Goal: Task Accomplishment & Management: Manage account settings

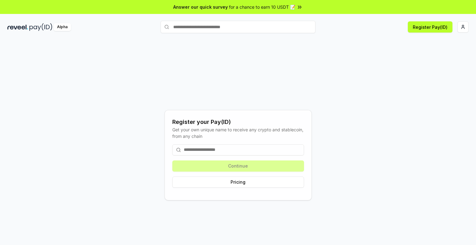
click at [251, 153] on input at bounding box center [238, 149] width 132 height 11
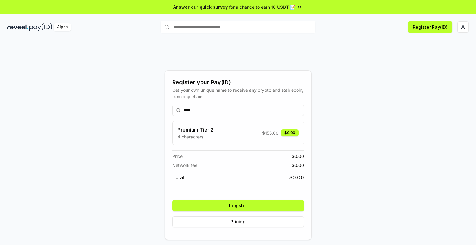
type input "****"
click at [276, 209] on button "Register" at bounding box center [238, 205] width 132 height 11
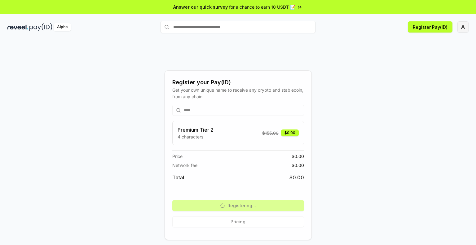
click at [460, 27] on span "button" at bounding box center [462, 26] width 5 height 5
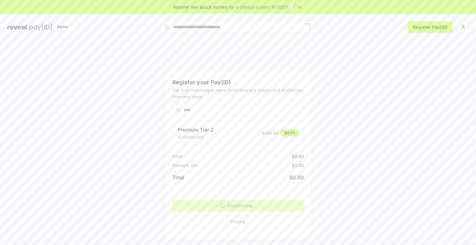
drag, startPoint x: 463, startPoint y: 24, endPoint x: 329, endPoint y: 54, distance: 136.8
click at [329, 54] on div "Register your Pay(ID) Get your own unique name to receive any crypto and stable…" at bounding box center [237, 154] width 461 height 215
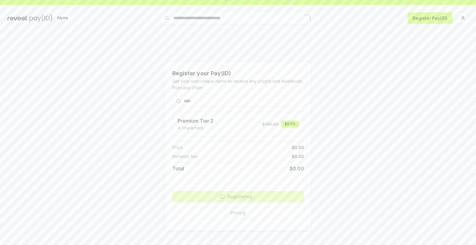
scroll to position [17, 0]
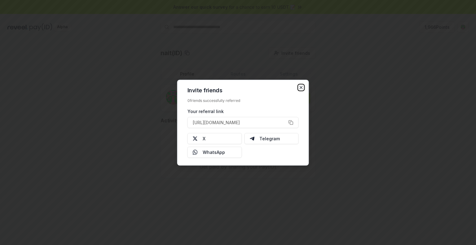
click at [303, 87] on icon "button" at bounding box center [301, 87] width 5 height 5
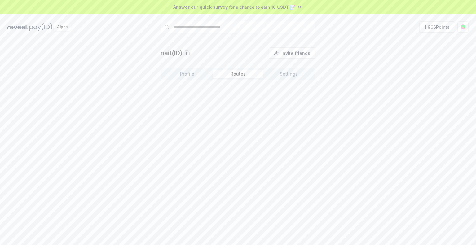
click at [235, 76] on button "Routes" at bounding box center [237, 74] width 51 height 9
click at [281, 76] on button "Settings" at bounding box center [288, 74] width 51 height 9
click at [440, 28] on button "1,966 Points" at bounding box center [437, 26] width 36 height 11
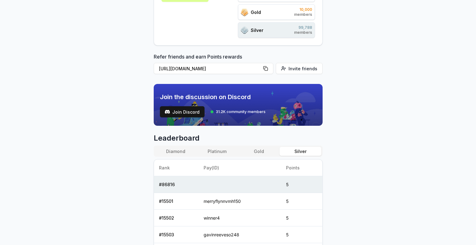
scroll to position [198, 0]
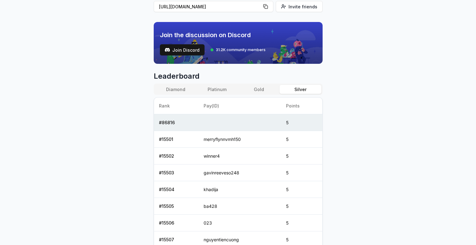
drag, startPoint x: 229, startPoint y: 124, endPoint x: 274, endPoint y: 124, distance: 45.2
click at [274, 124] on td at bounding box center [239, 122] width 82 height 17
click at [234, 118] on td at bounding box center [239, 122] width 82 height 17
click at [182, 90] on button "Diamond" at bounding box center [175, 89] width 41 height 9
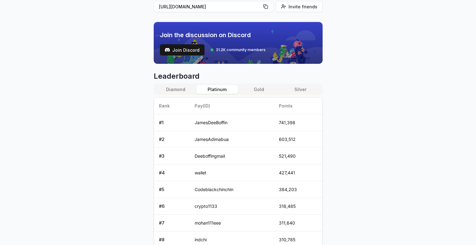
click at [214, 89] on button "Platinum" at bounding box center [216, 89] width 41 height 9
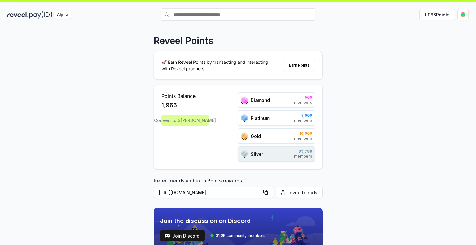
scroll to position [136, 0]
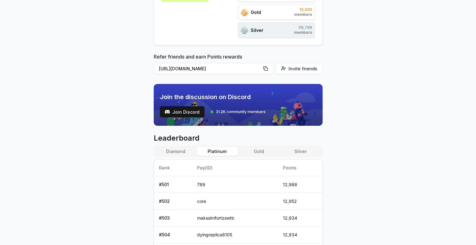
click at [268, 152] on button "Gold" at bounding box center [258, 151] width 41 height 9
click at [303, 151] on button "Silver" at bounding box center [299, 151] width 41 height 9
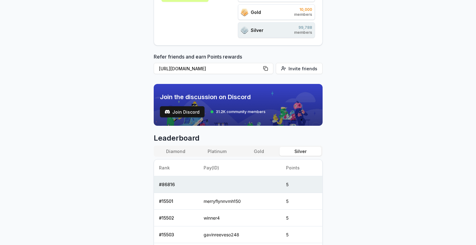
click at [253, 148] on button "Gold" at bounding box center [258, 151] width 41 height 9
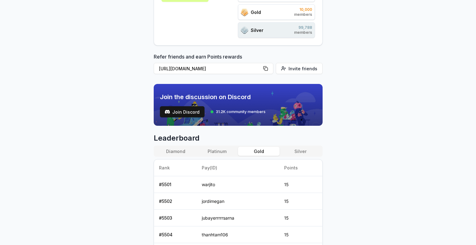
click at [221, 150] on button "Platinum" at bounding box center [216, 151] width 41 height 9
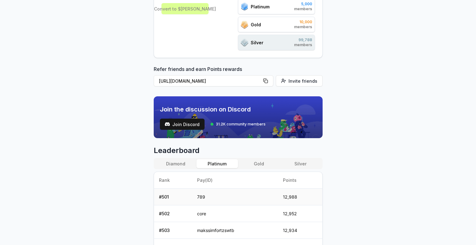
scroll to position [155, 0]
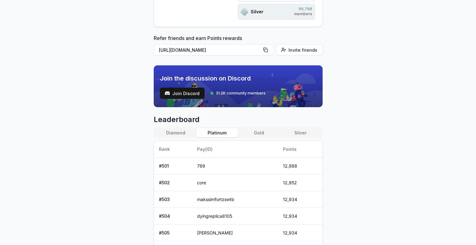
click at [258, 133] on button "Gold" at bounding box center [258, 132] width 41 height 9
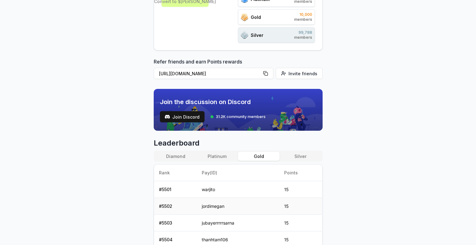
scroll to position [178, 0]
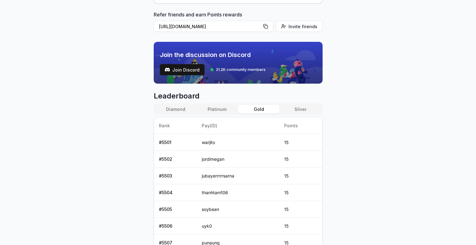
click at [224, 110] on button "Platinum" at bounding box center [216, 109] width 41 height 9
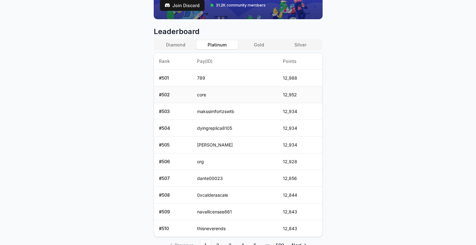
scroll to position [271, 0]
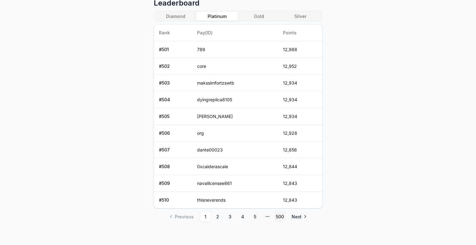
click at [280, 213] on link "500" at bounding box center [279, 216] width 11 height 11
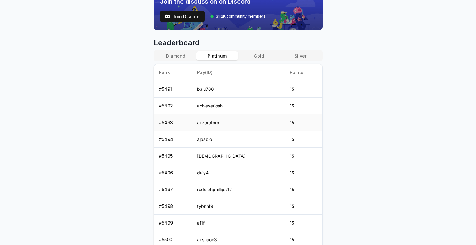
scroll to position [248, 0]
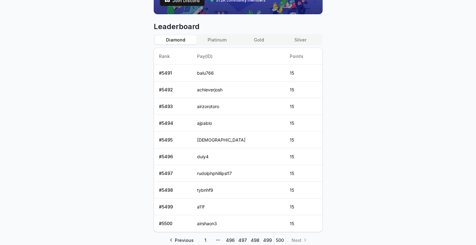
click at [179, 37] on button "Diamond" at bounding box center [175, 39] width 41 height 9
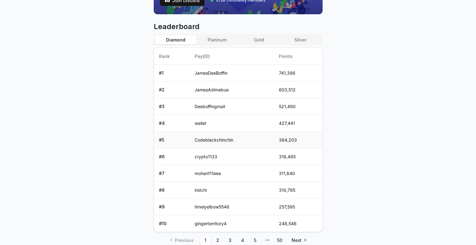
scroll to position [271, 0]
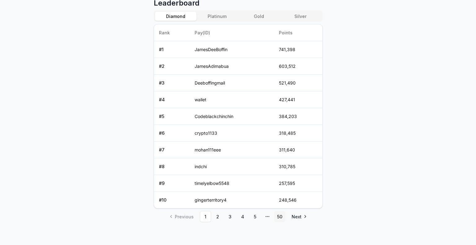
click at [283, 214] on link "50" at bounding box center [279, 216] width 11 height 11
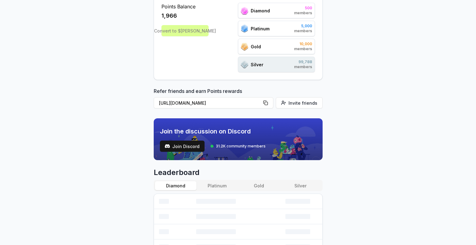
scroll to position [0, 0]
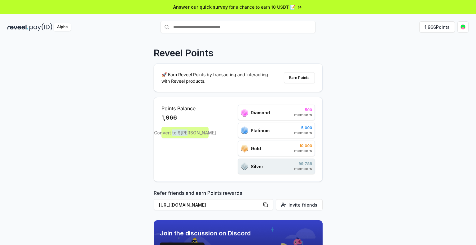
drag, startPoint x: 184, startPoint y: 132, endPoint x: 201, endPoint y: 132, distance: 17.0
click at [201, 132] on div "Convert to $REVA" at bounding box center [184, 132] width 47 height 11
click at [239, 105] on div "Diamond 500 members" at bounding box center [276, 112] width 77 height 15
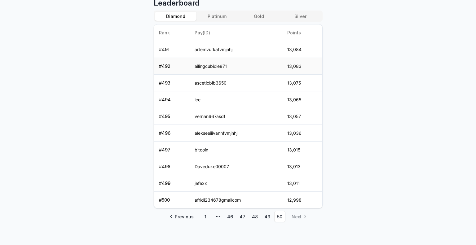
scroll to position [116, 0]
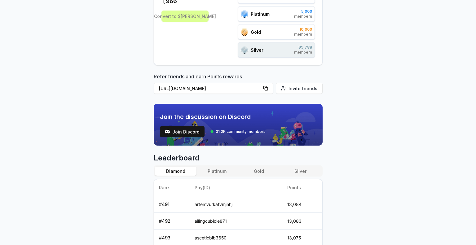
click at [219, 165] on div "Diamond Platinum Gold Silver" at bounding box center [238, 170] width 169 height 11
click at [217, 169] on button "Platinum" at bounding box center [216, 171] width 41 height 9
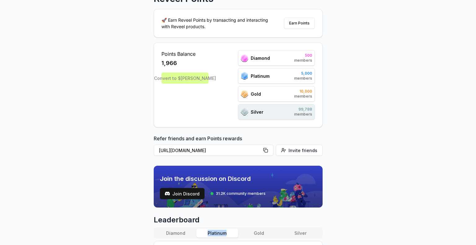
scroll to position [147, 0]
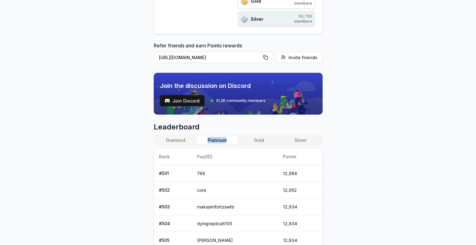
click at [222, 138] on button "Platinum" at bounding box center [216, 140] width 41 height 9
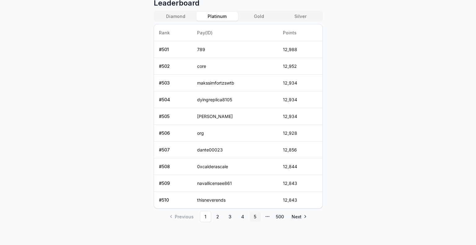
click at [255, 214] on link "5" at bounding box center [254, 216] width 11 height 11
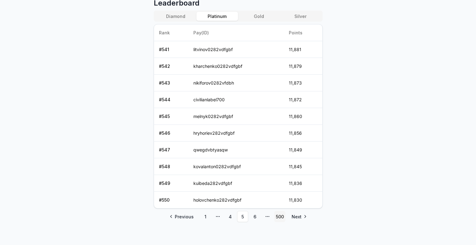
click at [281, 215] on link "500" at bounding box center [279, 216] width 11 height 11
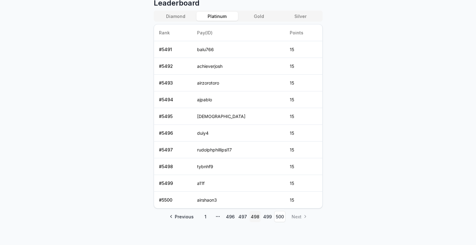
click at [253, 217] on link "498" at bounding box center [254, 216] width 11 height 11
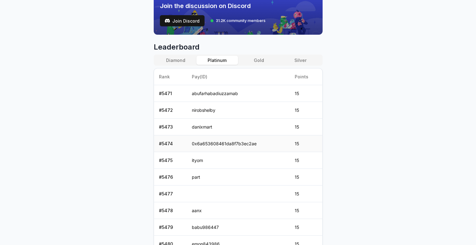
scroll to position [257, 0]
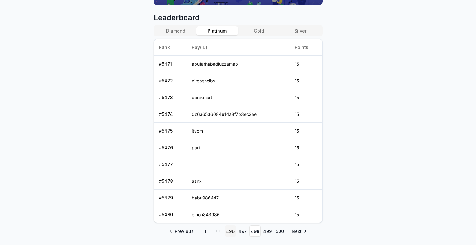
click at [228, 230] on link "496" at bounding box center [230, 230] width 11 height 11
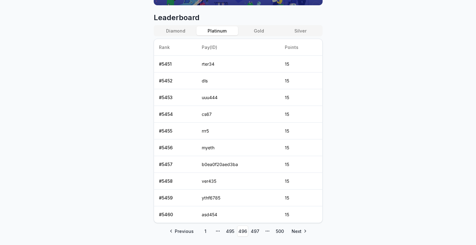
click at [218, 231] on icon "pagination" at bounding box center [217, 231] width 5 height 5
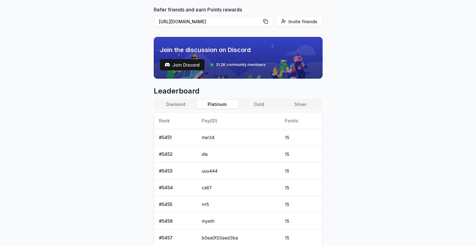
scroll to position [133, 0]
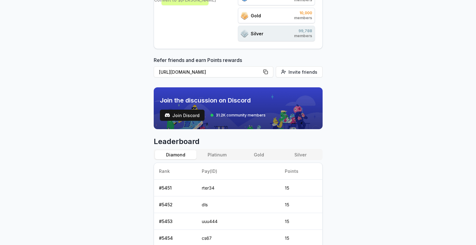
click at [183, 156] on button "Diamond" at bounding box center [175, 154] width 41 height 9
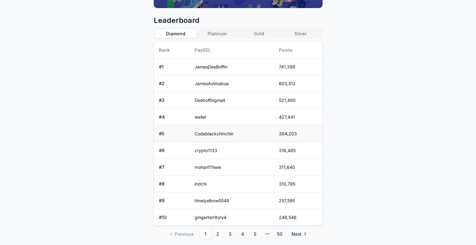
scroll to position [271, 0]
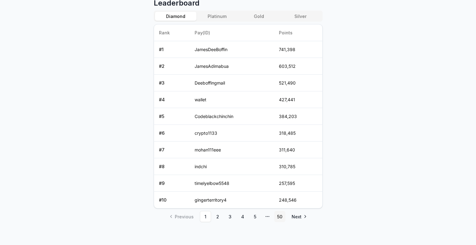
click at [276, 217] on link "50" at bounding box center [279, 216] width 11 height 11
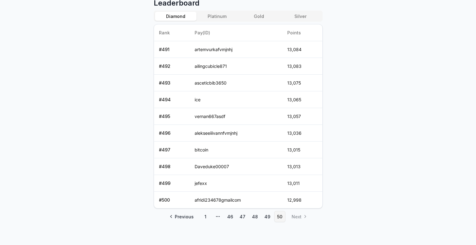
click at [277, 217] on link "50" at bounding box center [279, 216] width 11 height 11
click at [302, 215] on li "Next" at bounding box center [298, 216] width 24 height 11
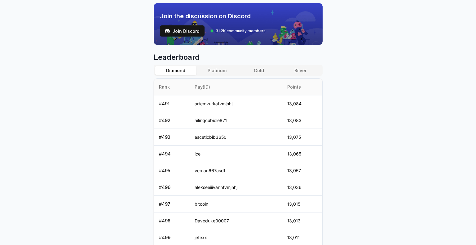
scroll to position [178, 0]
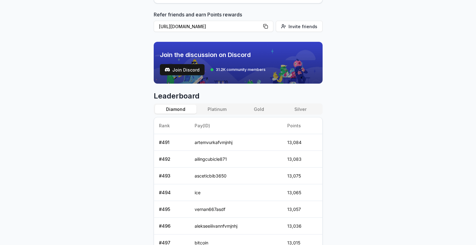
click at [214, 111] on button "Platinum" at bounding box center [216, 109] width 41 height 9
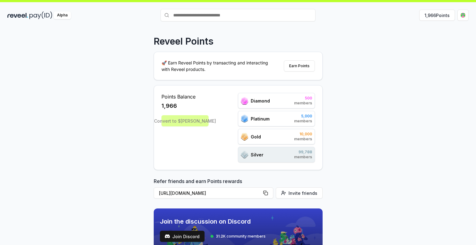
scroll to position [0, 0]
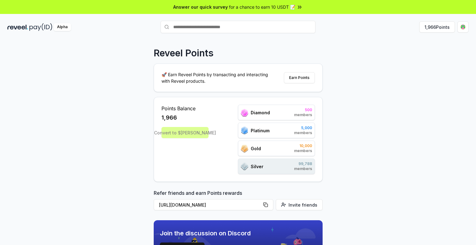
click at [195, 138] on div "Points Balance 1,966 Convert to $REVA" at bounding box center [184, 139] width 47 height 69
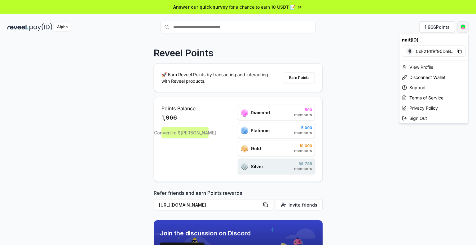
click at [460, 29] on html "Answer our quick survey for a chance to earn 10 USDT 📝 Alpha 1,966 Points Revee…" at bounding box center [238, 122] width 476 height 245
click at [302, 81] on html "Answer our quick survey for a chance to earn 10 USDT 📝 Alpha 1,966 Points Revee…" at bounding box center [238, 122] width 476 height 245
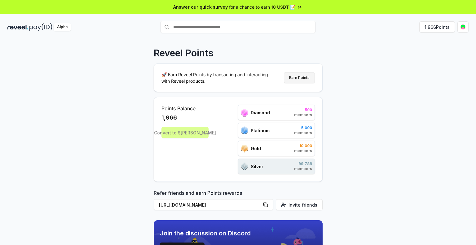
click at [300, 77] on button "Earn Points" at bounding box center [299, 77] width 31 height 11
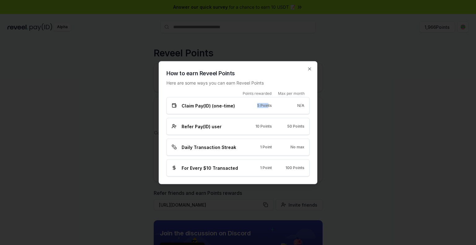
drag, startPoint x: 249, startPoint y: 110, endPoint x: 270, endPoint y: 110, distance: 20.8
click at [270, 110] on div "Claim Pay(ID) (one-time) 5 Points N/A" at bounding box center [237, 105] width 143 height 17
click at [284, 107] on div "N/A" at bounding box center [292, 105] width 23 height 5
click at [310, 70] on icon "button" at bounding box center [309, 68] width 5 height 5
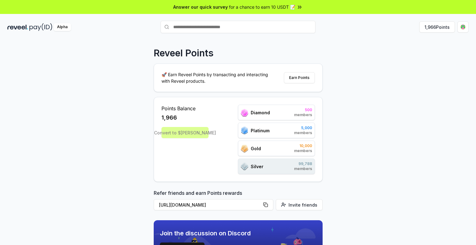
click at [229, 11] on div "Answer our quick survey for a chance to earn 10 USDT 📝" at bounding box center [238, 7] width 476 height 14
click at [203, 131] on div "Convert to $REVA" at bounding box center [184, 132] width 47 height 11
click at [447, 24] on button "1,966 Points" at bounding box center [437, 26] width 36 height 11
click at [263, 24] on input "text" at bounding box center [237, 27] width 155 height 12
click at [304, 53] on div "Reveel Points" at bounding box center [238, 52] width 169 height 11
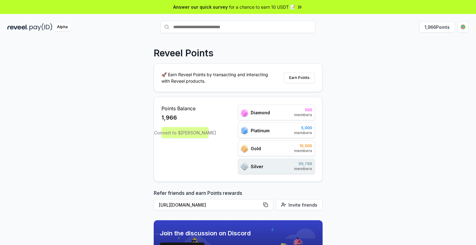
click at [67, 26] on div "Alpha" at bounding box center [62, 27] width 17 height 8
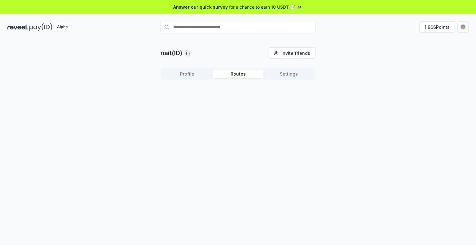
click at [239, 78] on button "Routes" at bounding box center [237, 74] width 51 height 9
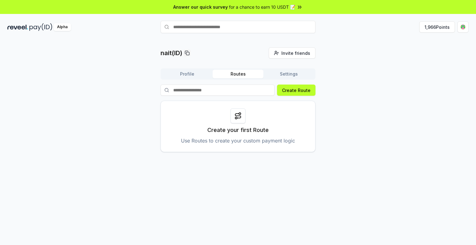
click at [289, 96] on div "Create Route Create your first Route Use Routes to create your custom payment l…" at bounding box center [237, 119] width 155 height 68
click at [290, 92] on button "Create Route" at bounding box center [296, 90] width 38 height 11
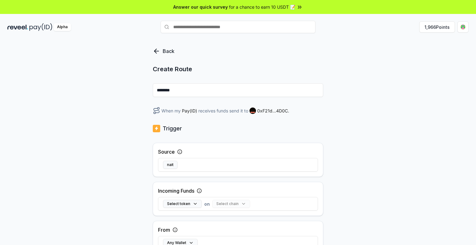
click at [162, 52] on div "Back" at bounding box center [168, 50] width 31 height 7
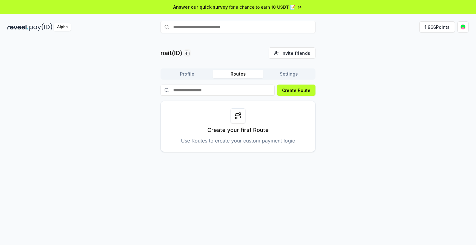
click at [284, 74] on button "Settings" at bounding box center [288, 74] width 51 height 9
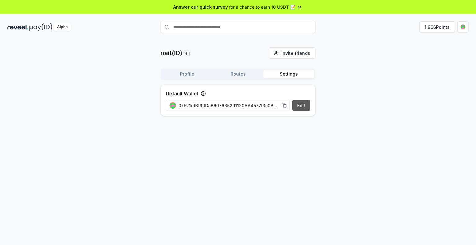
click at [299, 106] on button "Edit" at bounding box center [301, 105] width 18 height 11
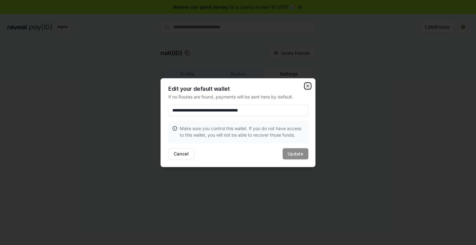
click at [308, 85] on icon "button" at bounding box center [307, 85] width 5 height 5
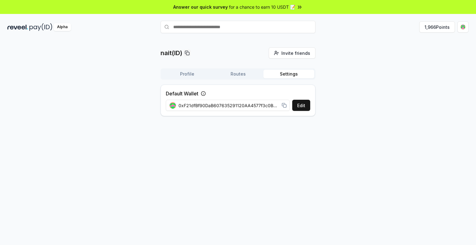
click at [266, 22] on input "text" at bounding box center [237, 27] width 155 height 12
click at [308, 36] on div "nait(ID) Invite friends Invite Profile Routes Settings Default Wallet Edit 0xF2…" at bounding box center [238, 149] width 476 height 228
click at [430, 32] on button "1,966 Points" at bounding box center [437, 26] width 36 height 11
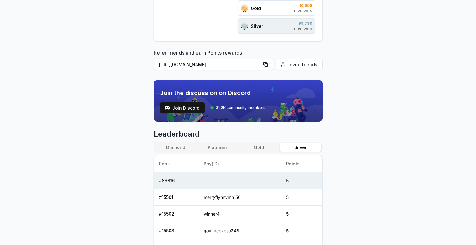
scroll to position [155, 0]
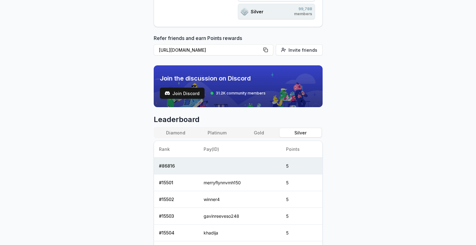
click at [171, 131] on button "Diamond" at bounding box center [175, 132] width 41 height 9
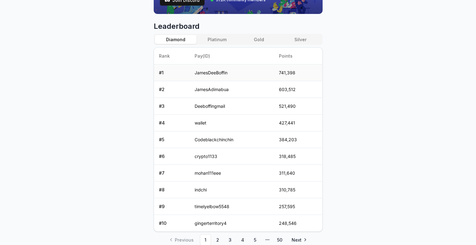
scroll to position [271, 0]
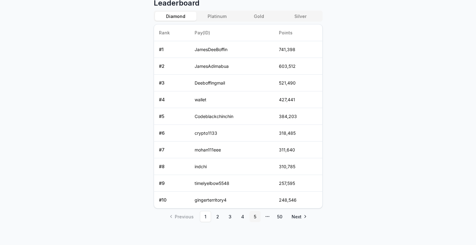
click at [255, 217] on link "5" at bounding box center [254, 216] width 11 height 11
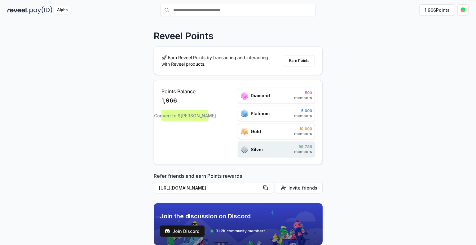
scroll to position [9, 0]
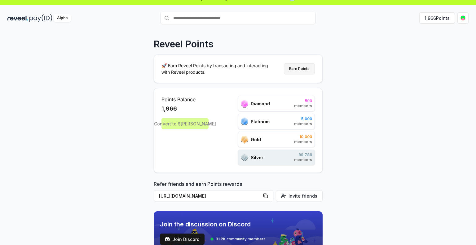
click at [309, 72] on button "Earn Points" at bounding box center [299, 68] width 31 height 11
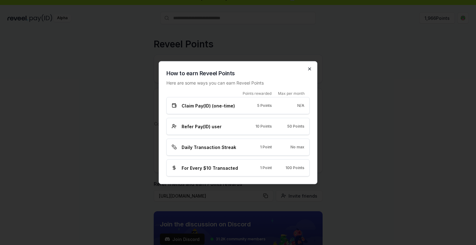
click at [309, 67] on icon "button" at bounding box center [309, 68] width 5 height 5
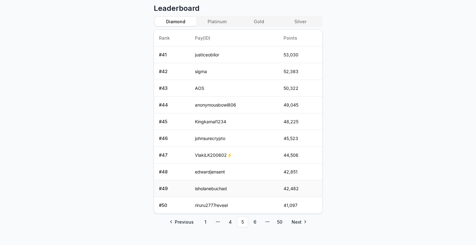
scroll to position [271, 0]
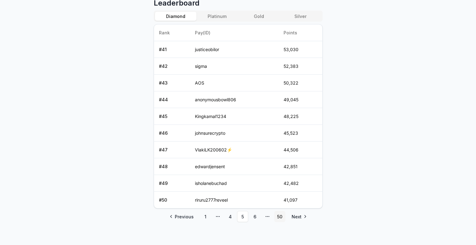
drag, startPoint x: 272, startPoint y: 215, endPoint x: 275, endPoint y: 215, distance: 3.5
click at [274, 215] on ul "Previous 1 More pages 4 5 6 More pages 50 Next" at bounding box center [237, 216] width 145 height 11
click at [276, 215] on link "50" at bounding box center [279, 216] width 11 height 11
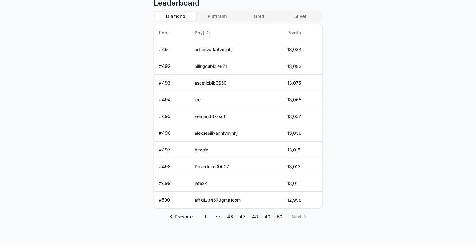
click at [292, 216] on li "Next" at bounding box center [298, 216] width 24 height 11
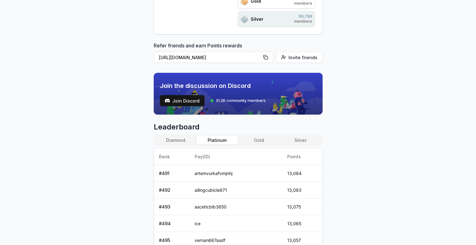
click at [227, 140] on button "Platinum" at bounding box center [216, 140] width 41 height 9
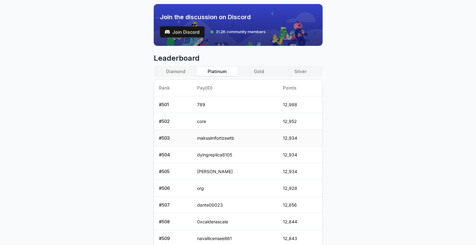
scroll to position [271, 0]
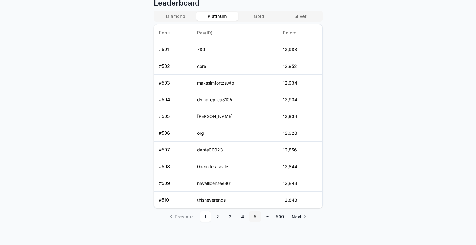
click at [254, 215] on link "5" at bounding box center [254, 216] width 11 height 11
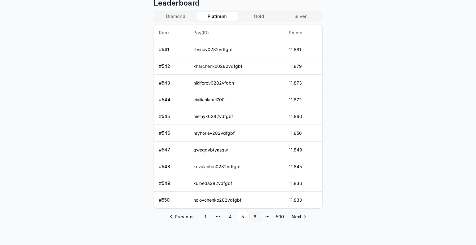
click at [254, 215] on link "6" at bounding box center [254, 216] width 11 height 11
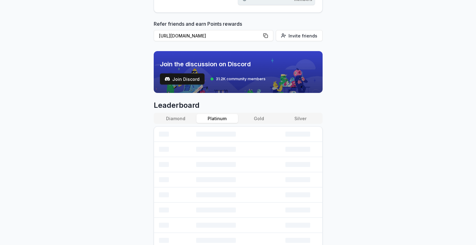
scroll to position [226, 0]
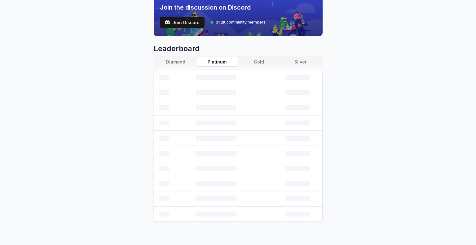
click at [360, 149] on body "Answer our quick survey for a chance to earn 10 USDT 📝 Alpha 1,966 Points Revee…" at bounding box center [238, 122] width 476 height 245
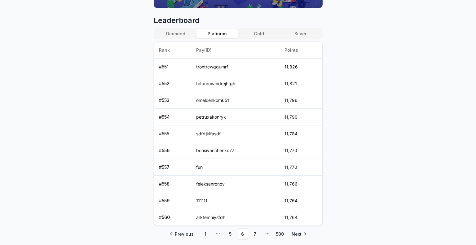
scroll to position [271, 0]
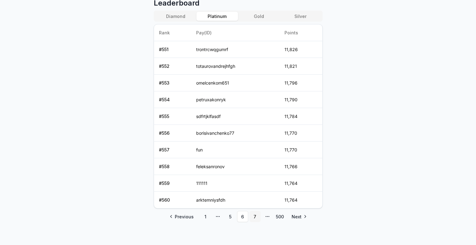
click at [255, 214] on link "7" at bounding box center [254, 216] width 11 height 11
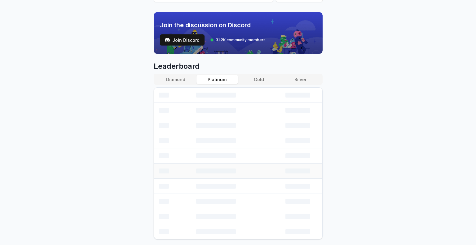
scroll to position [226, 0]
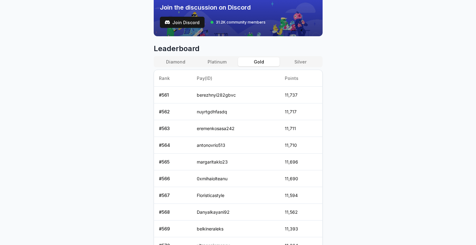
click at [262, 63] on button "Gold" at bounding box center [258, 61] width 41 height 9
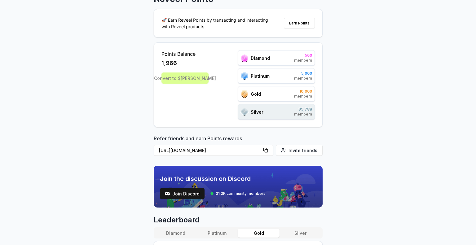
scroll to position [0, 0]
